Goal: Check status: Check status

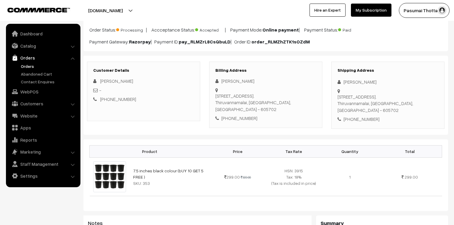
scroll to position [48, 0]
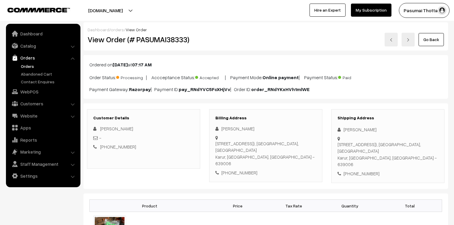
scroll to position [95, 0]
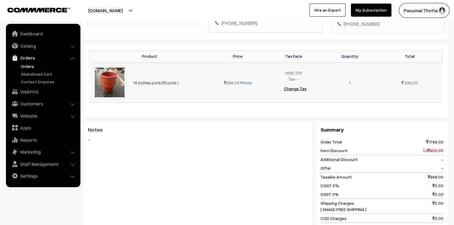
scroll to position [24, 0]
